Goal: Information Seeking & Learning: Learn about a topic

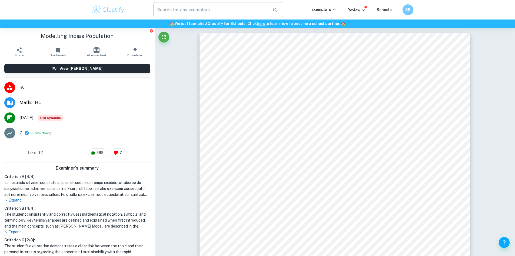
click at [205, 8] on input "text" at bounding box center [210, 9] width 115 height 15
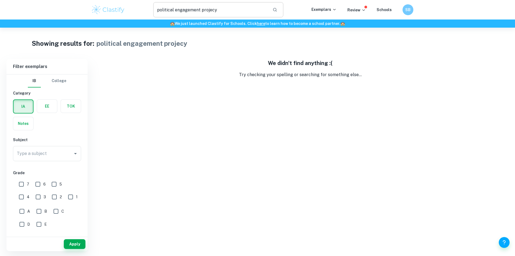
click at [218, 12] on input "political engagement projecy" at bounding box center [210, 9] width 115 height 15
type input "political engagement"
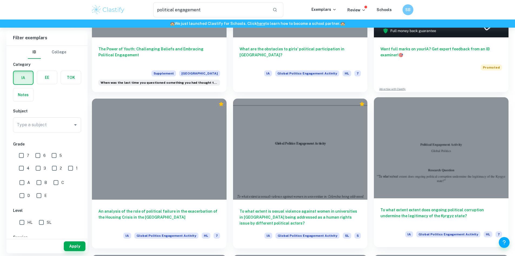
scroll to position [135, 0]
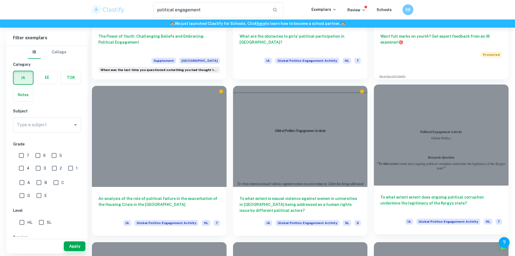
click at [380, 194] on h6 "To what extent extent does ongoing political corruption undermine the legitimac…" at bounding box center [441, 203] width 122 height 18
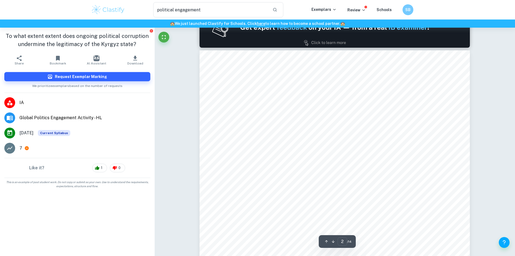
scroll to position [568, 0]
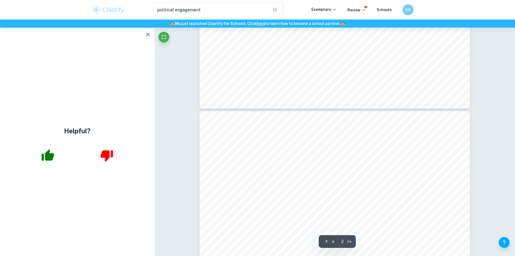
type input "3"
click at [36, 153] on div at bounding box center [77, 155] width 155 height 22
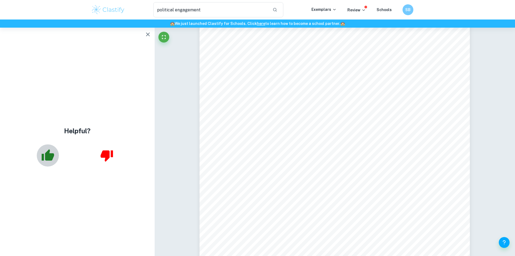
click at [43, 152] on icon "button" at bounding box center [48, 155] width 14 height 14
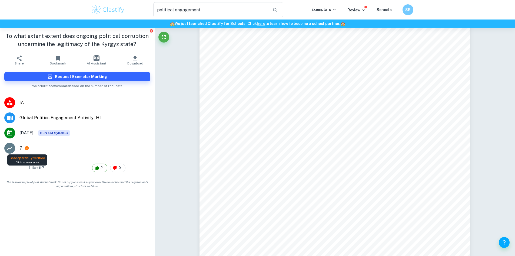
click at [27, 147] on icon at bounding box center [27, 148] width 4 height 4
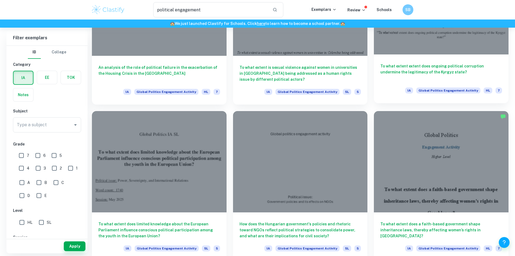
scroll to position [270, 0]
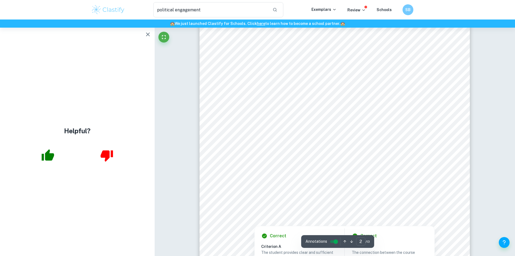
scroll to position [514, 0]
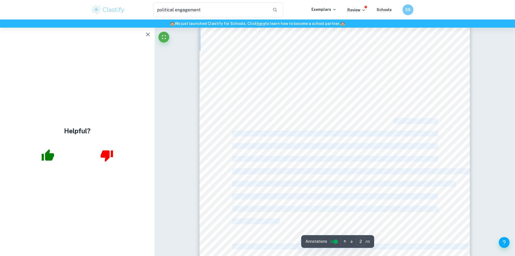
drag, startPoint x: 210, startPoint y: 53, endPoint x: 394, endPoint y: 118, distance: 195.7
click at [394, 118] on div "Growing up in [GEOGRAPHIC_DATA] as a third generation [DEMOGRAPHIC_DATA] immigr…" at bounding box center [335, 138] width 270 height 382
click at [442, 98] on div "Growing up in [GEOGRAPHIC_DATA] as a third generation [DEMOGRAPHIC_DATA] immigr…" at bounding box center [335, 138] width 270 height 382
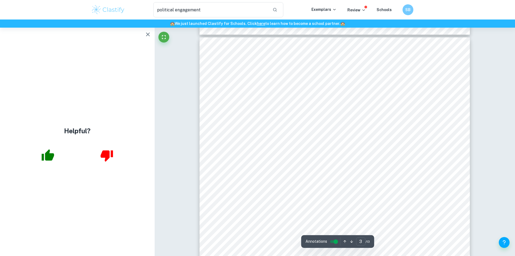
scroll to position [838, 0]
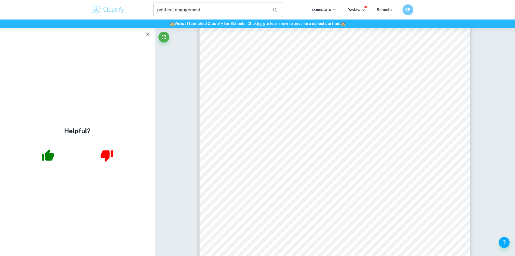
click at [193, 11] on input "political engagement" at bounding box center [210, 9] width 115 height 15
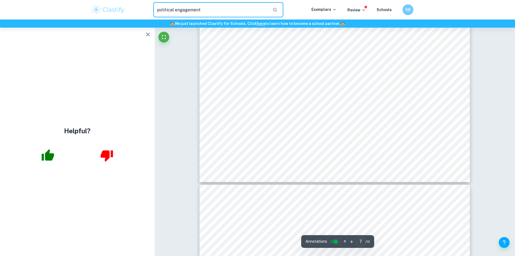
scroll to position [2541, 0]
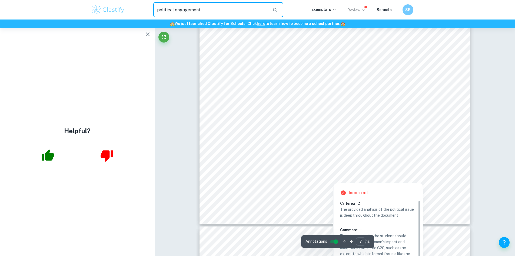
click at [357, 9] on p "Review" at bounding box center [356, 10] width 18 height 6
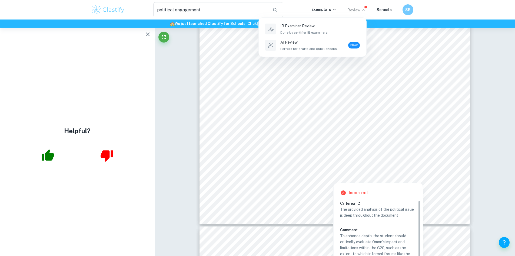
click at [357, 9] on div at bounding box center [257, 128] width 515 height 256
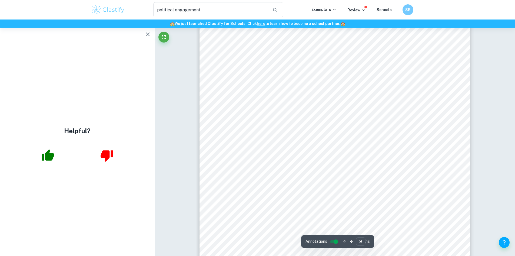
scroll to position [3190, 0]
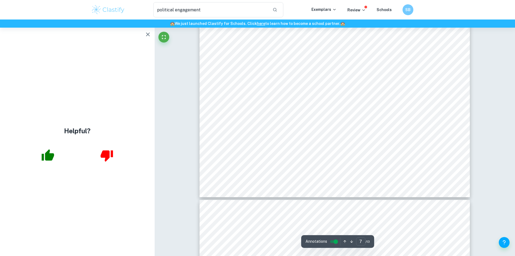
scroll to position [2676, 0]
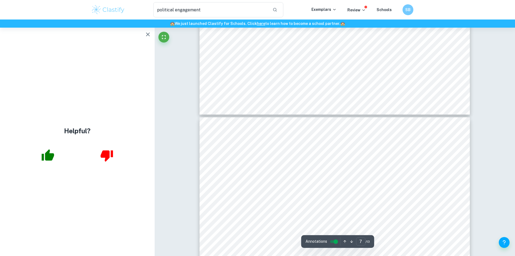
type input "8"
